Goal: Task Accomplishment & Management: Manage account settings

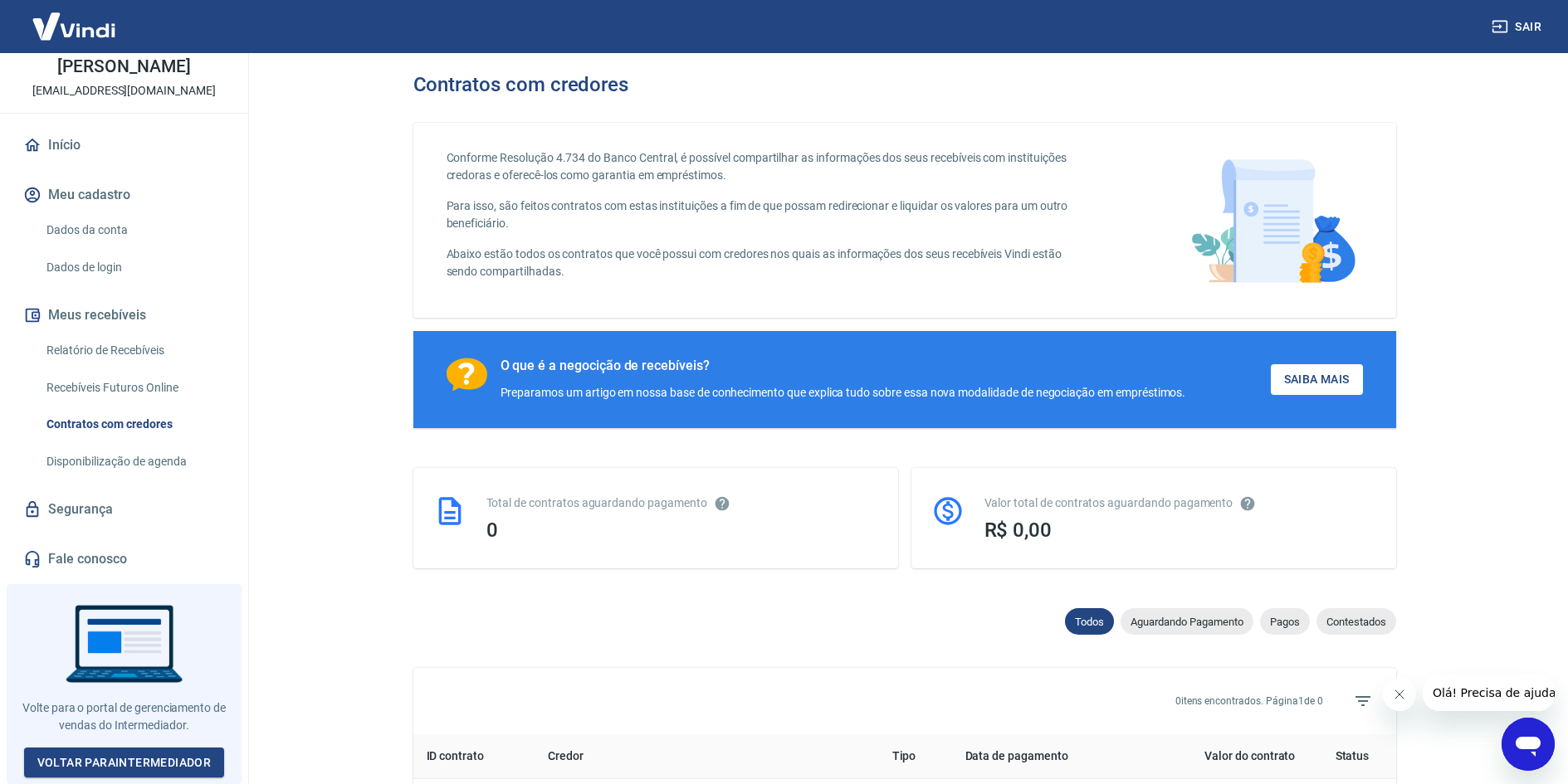
click at [108, 237] on link "Dados da conta" at bounding box center [134, 230] width 188 height 34
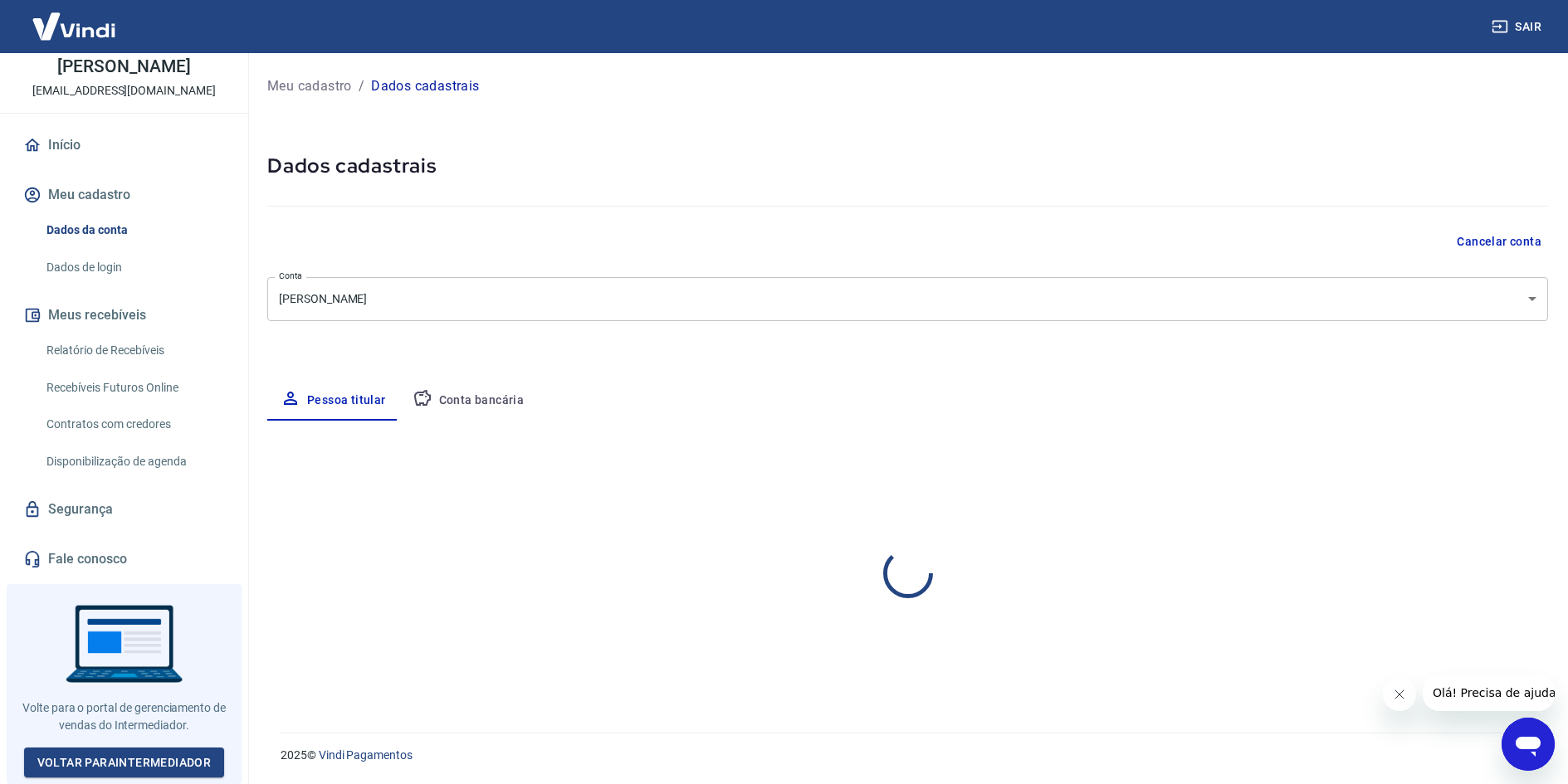
select select "MG"
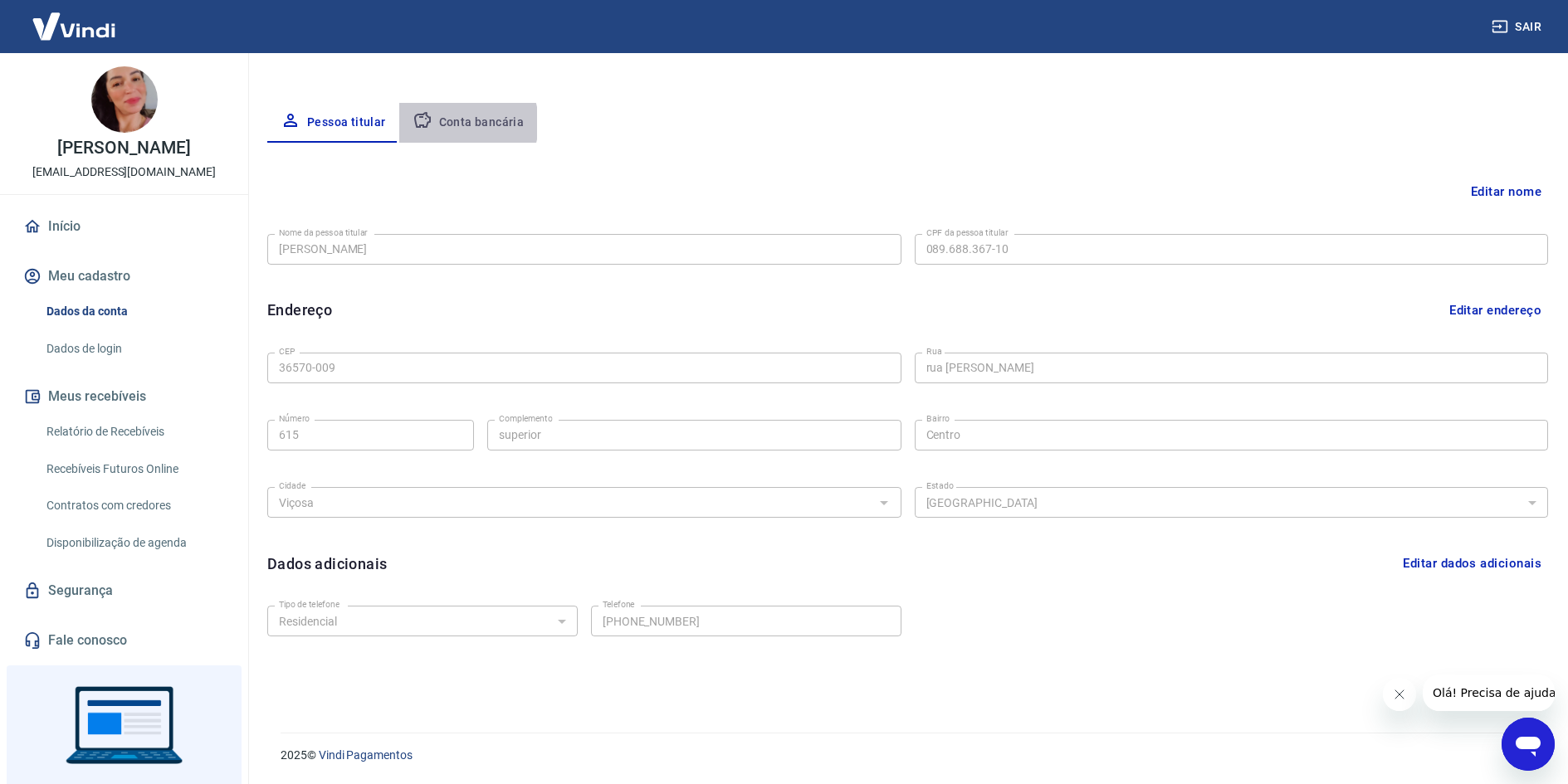
click at [457, 124] on button "Conta bancária" at bounding box center [468, 123] width 138 height 40
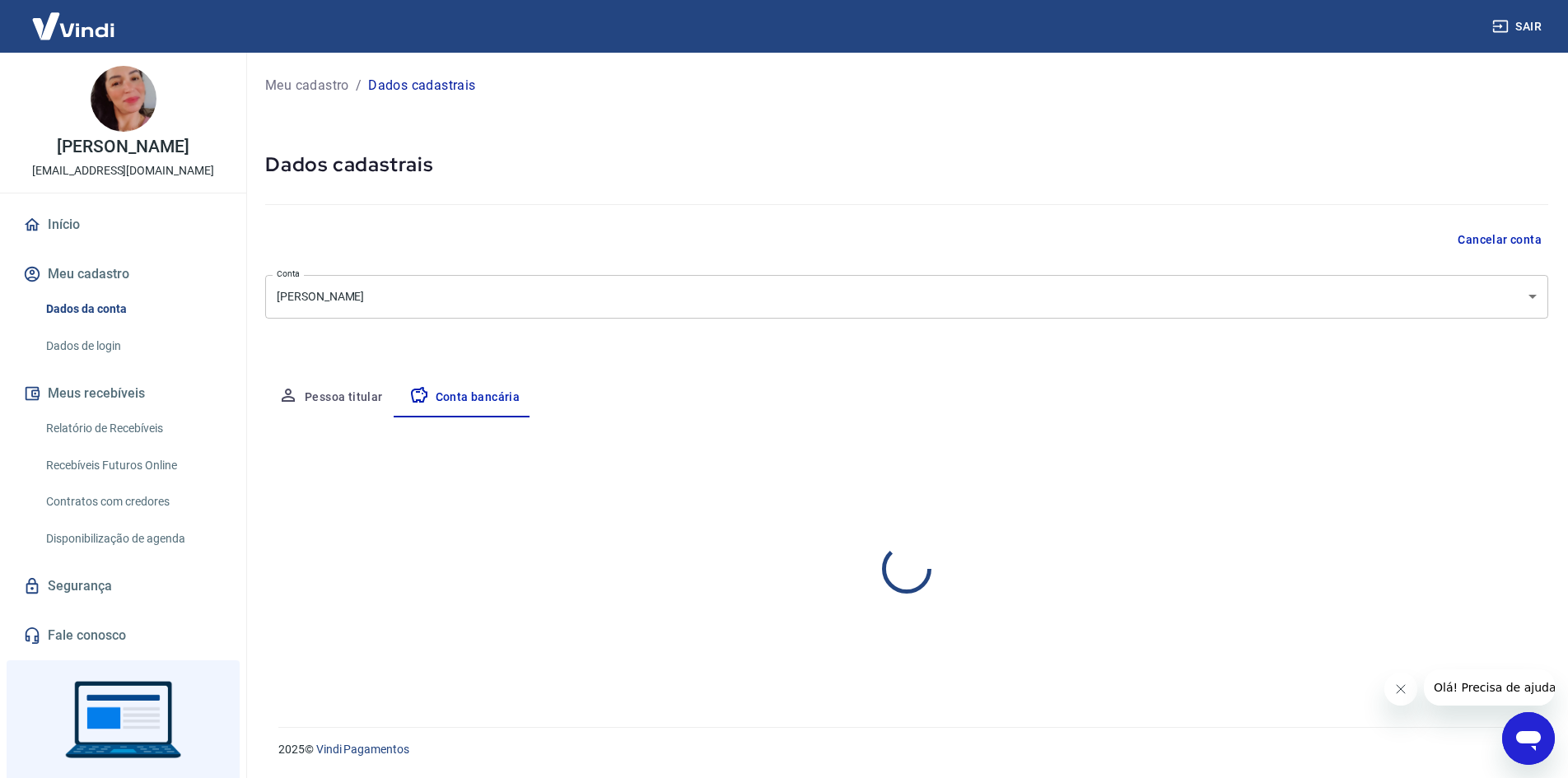
select select "3"
click at [164, 441] on link "Relatório de Recebíveis" at bounding box center [133, 429] width 187 height 34
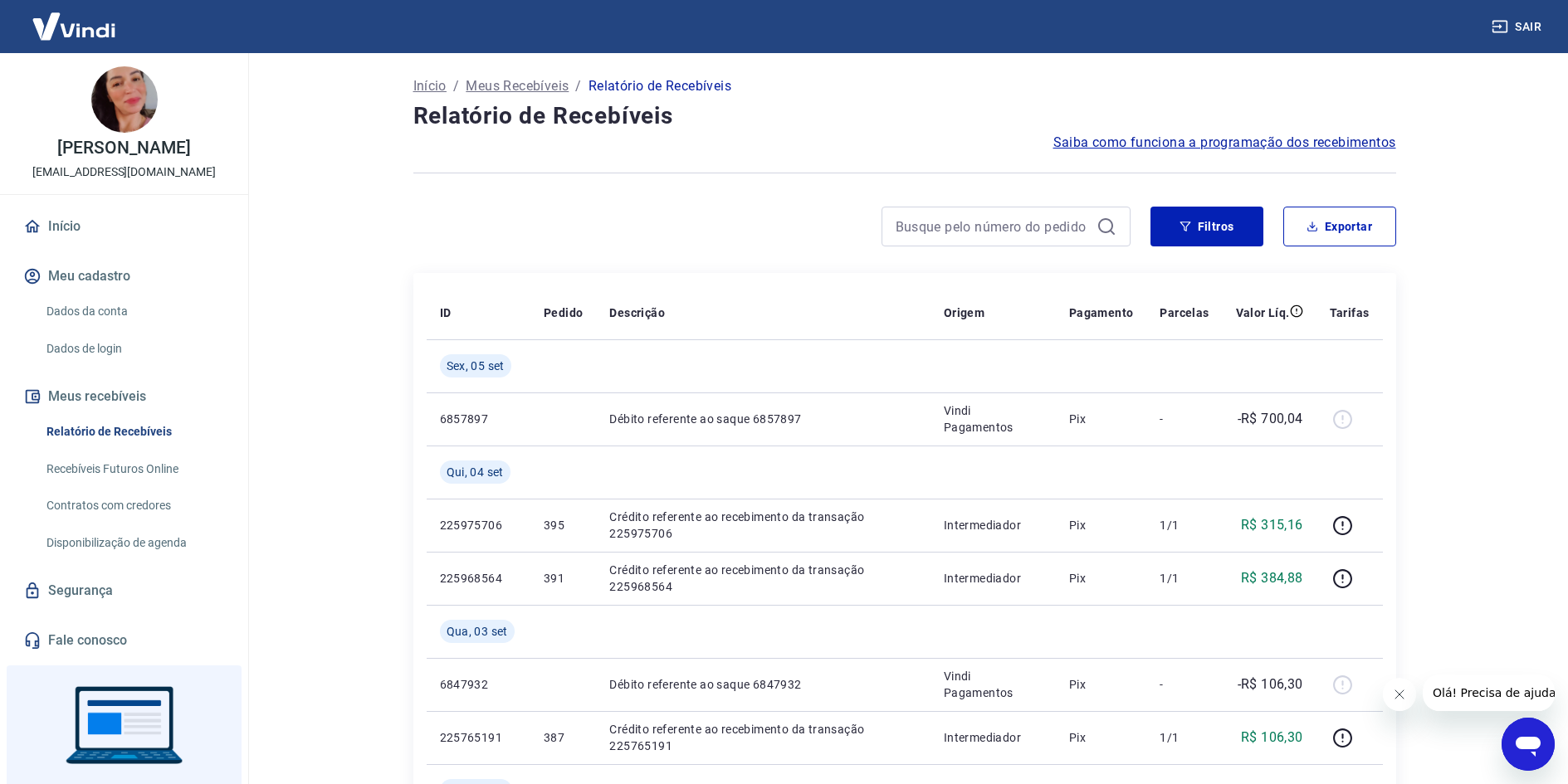
click at [79, 245] on link "Início" at bounding box center [124, 226] width 209 height 36
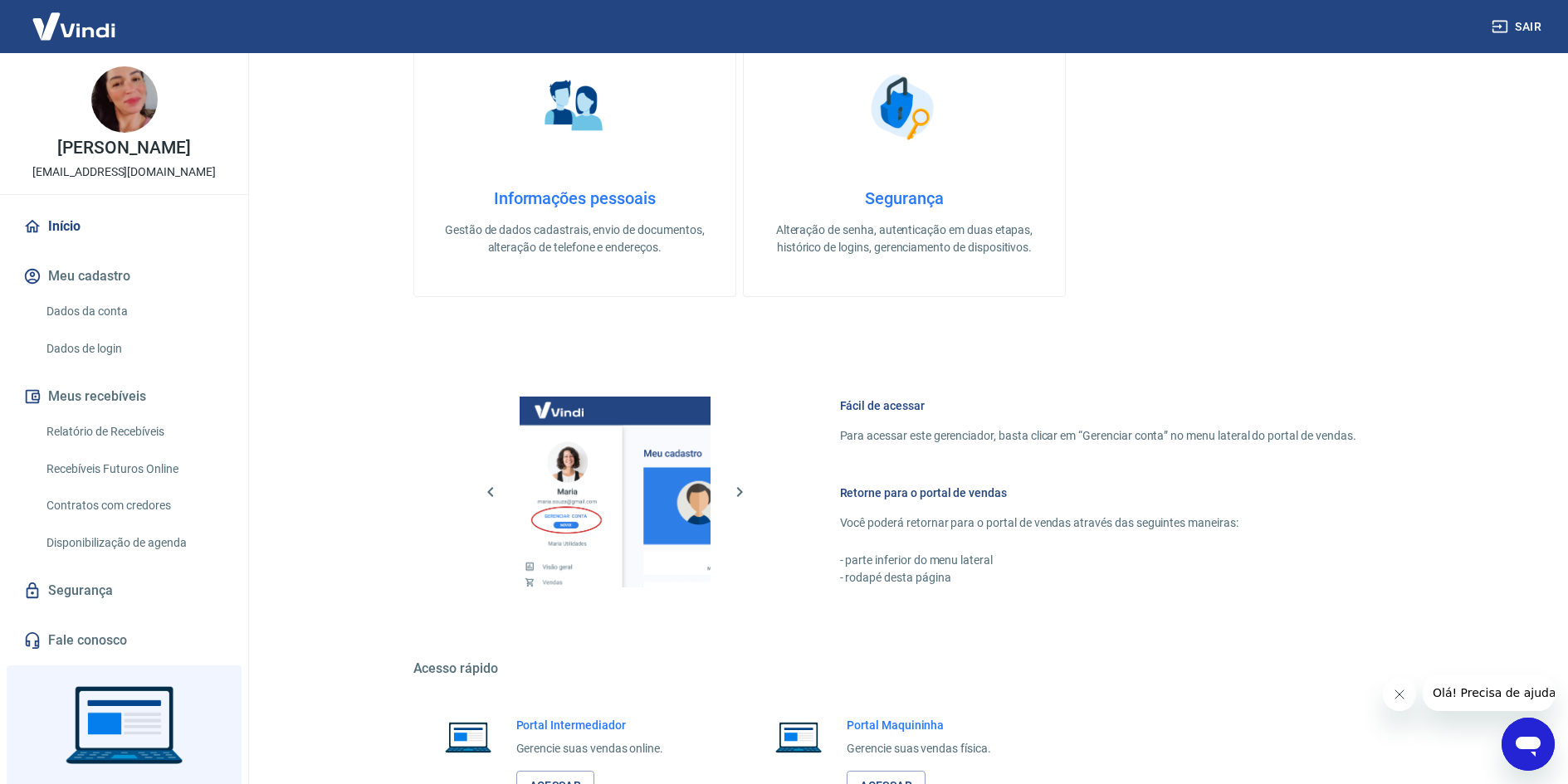
scroll to position [682, 0]
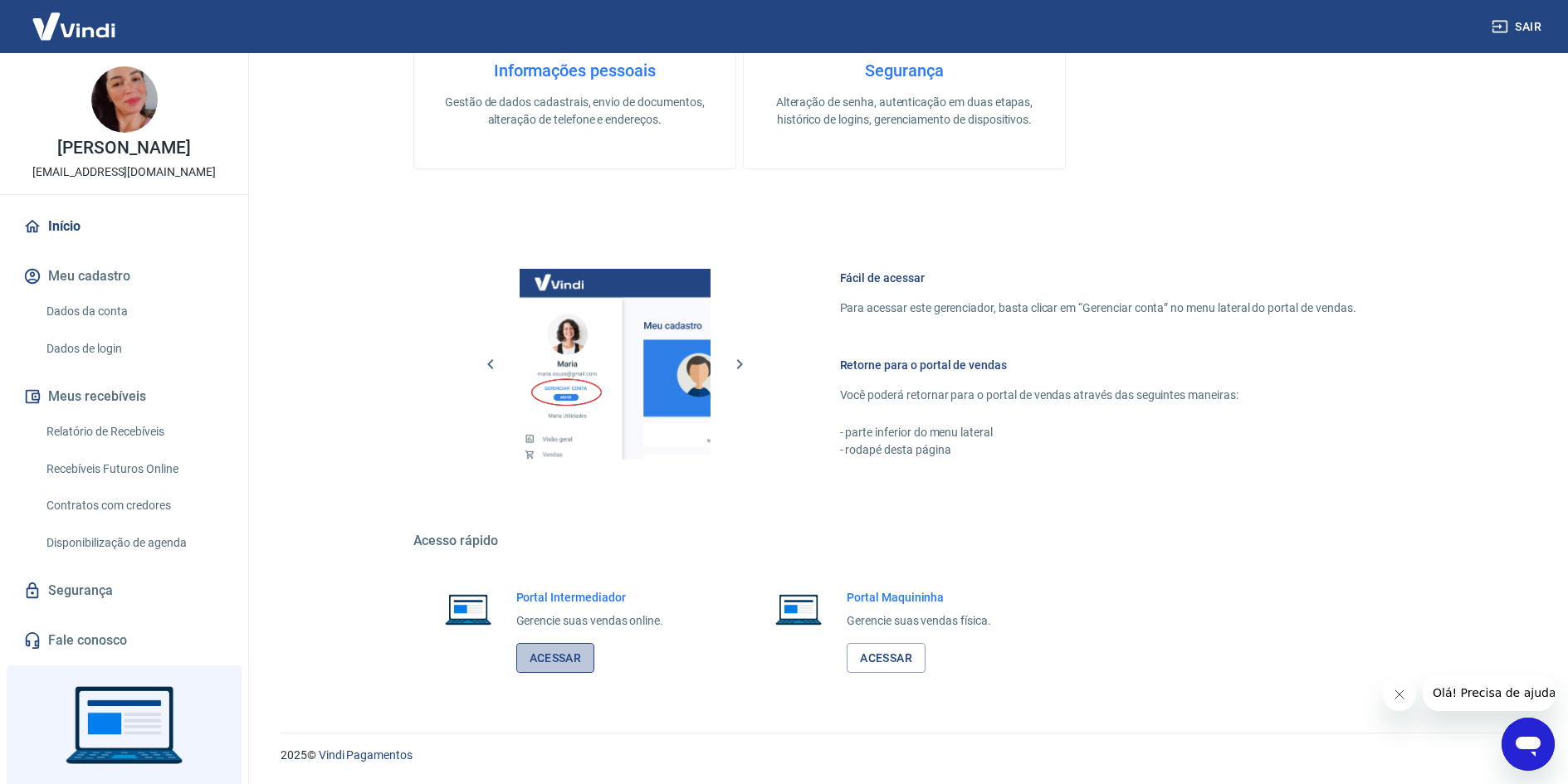
click at [568, 665] on link "Acessar" at bounding box center [555, 658] width 79 height 30
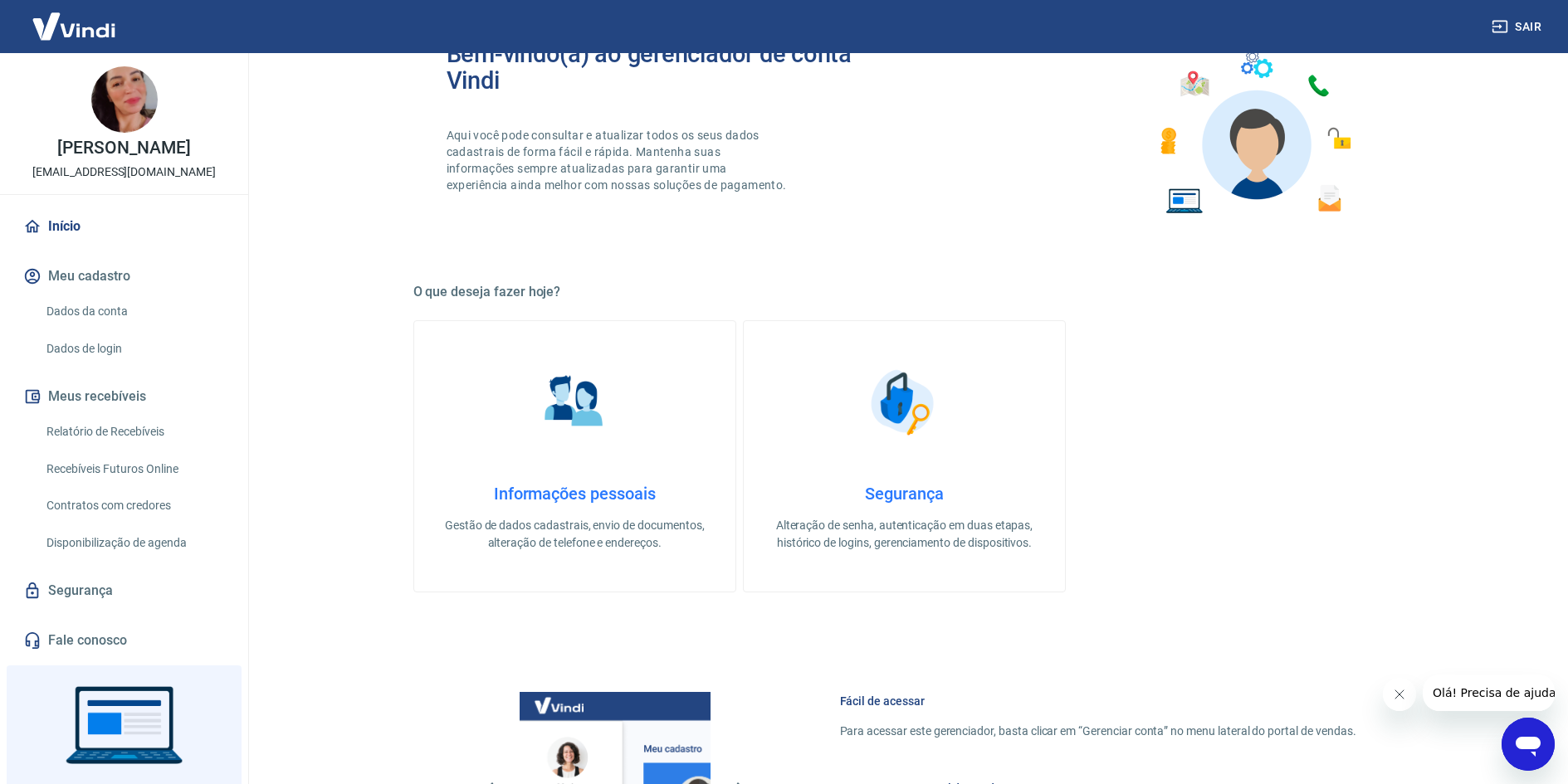
scroll to position [0, 0]
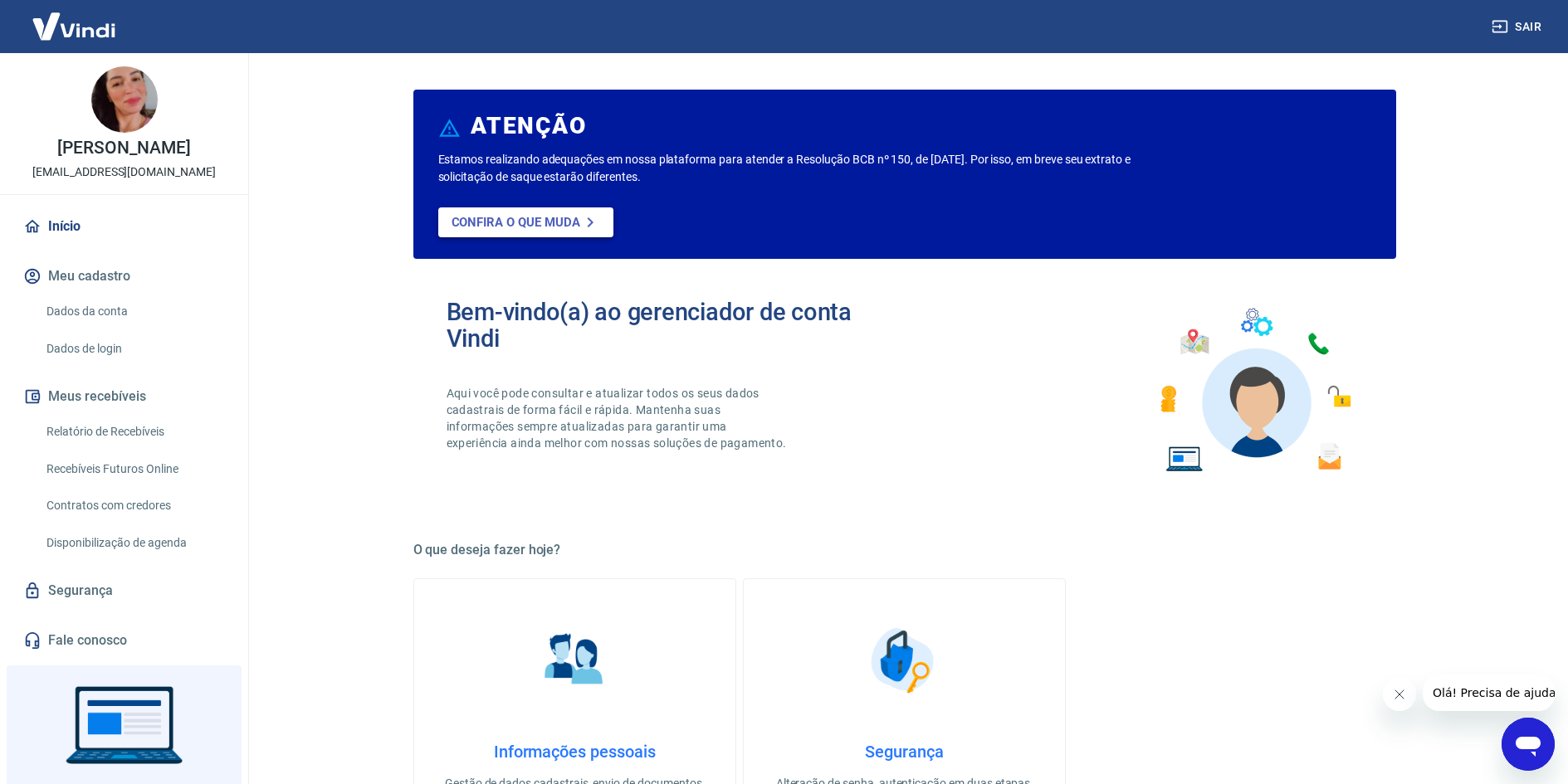
click at [588, 216] on icon at bounding box center [590, 222] width 20 height 20
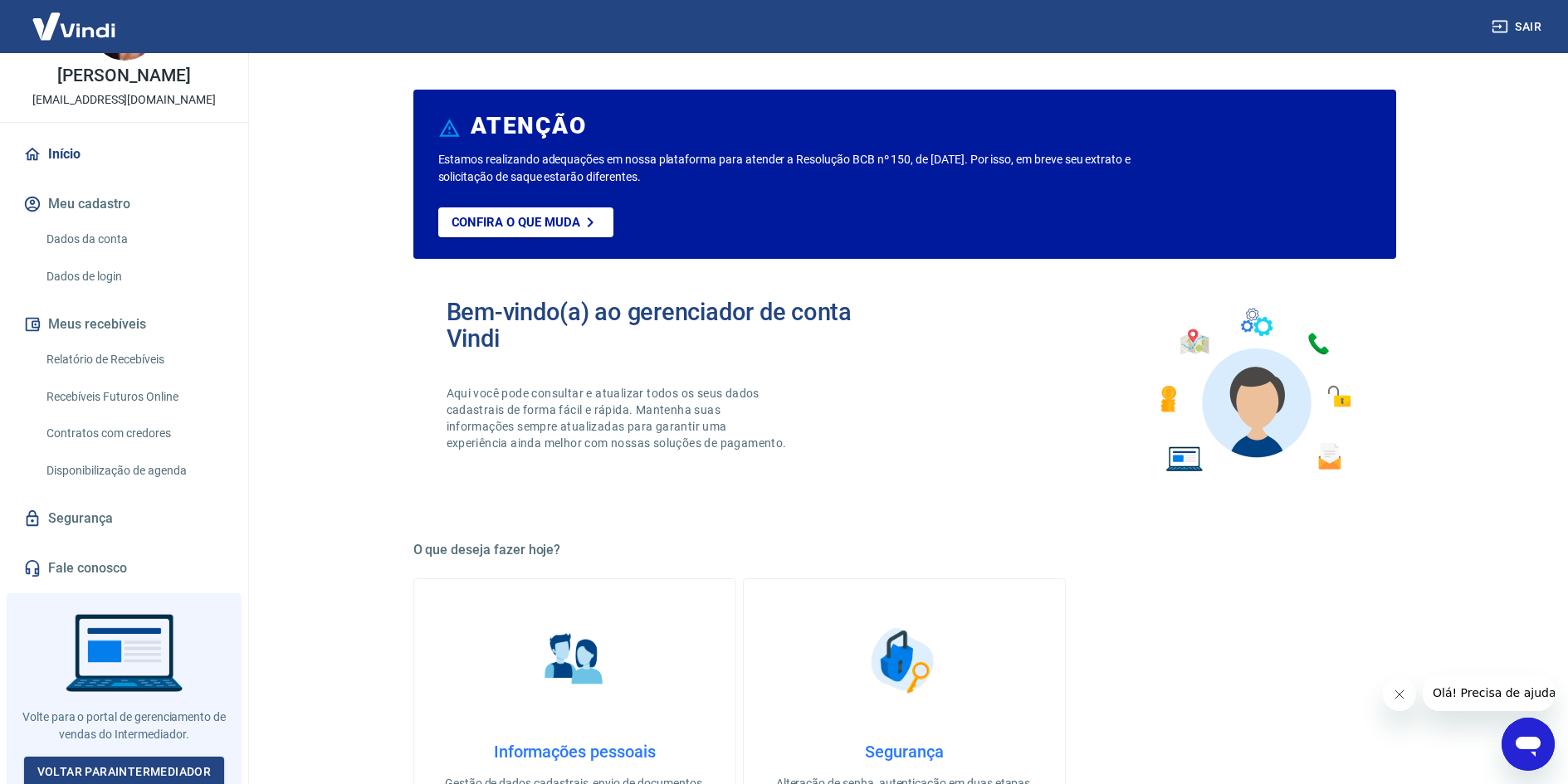
scroll to position [93, 0]
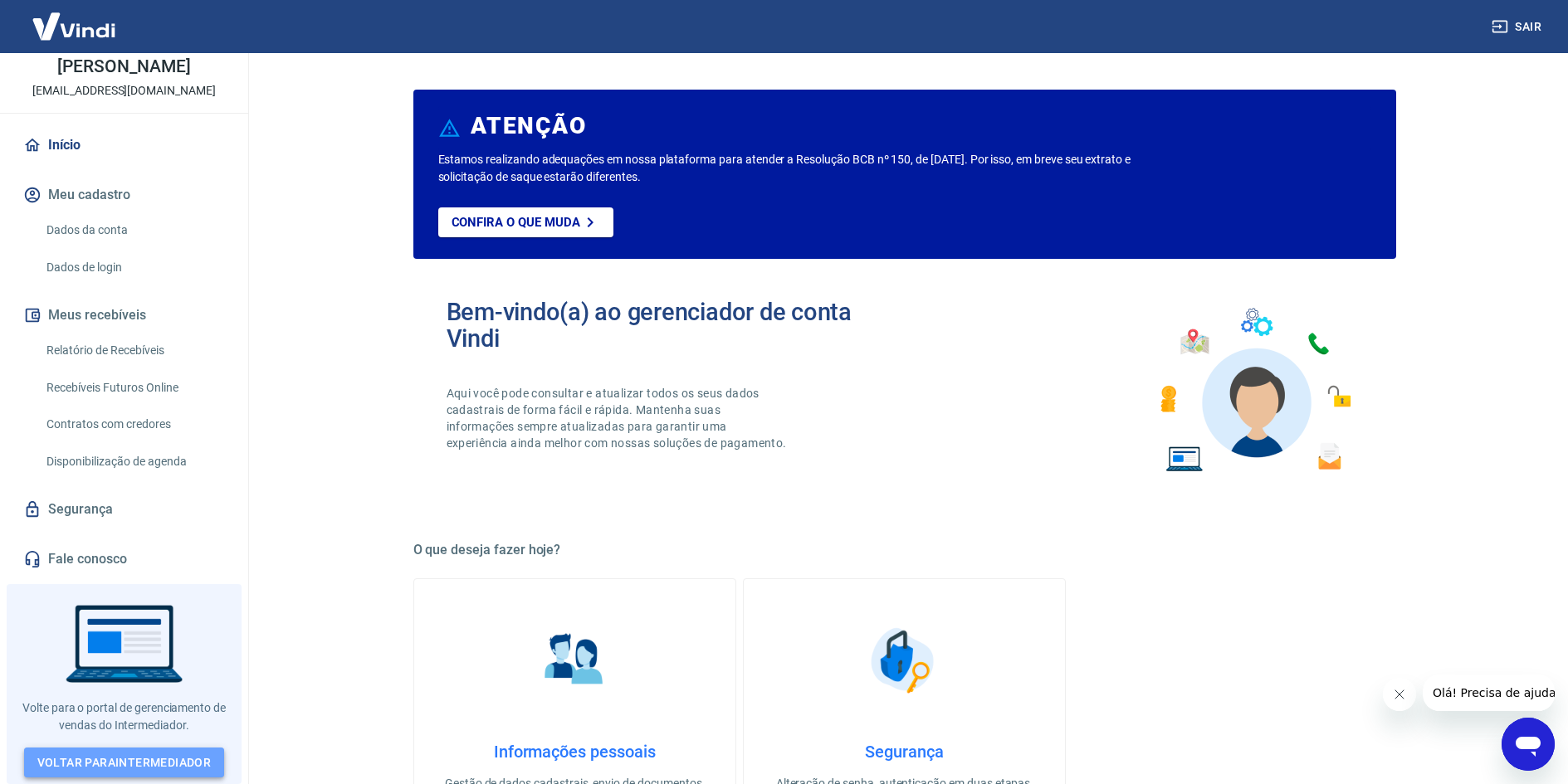
click at [190, 755] on link "Voltar para Intermediador" at bounding box center [125, 763] width 201 height 30
